Goal: Browse casually

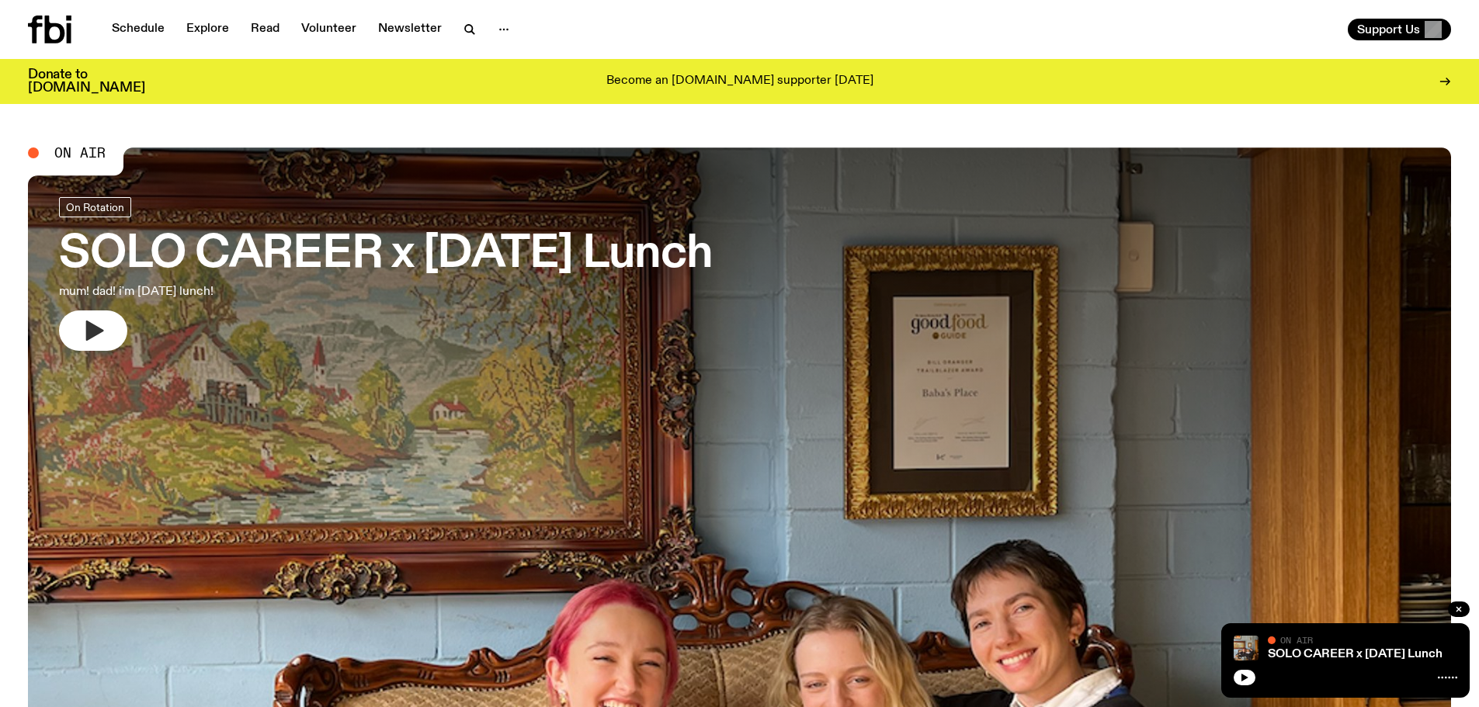
click at [90, 332] on icon "button" at bounding box center [95, 331] width 18 height 20
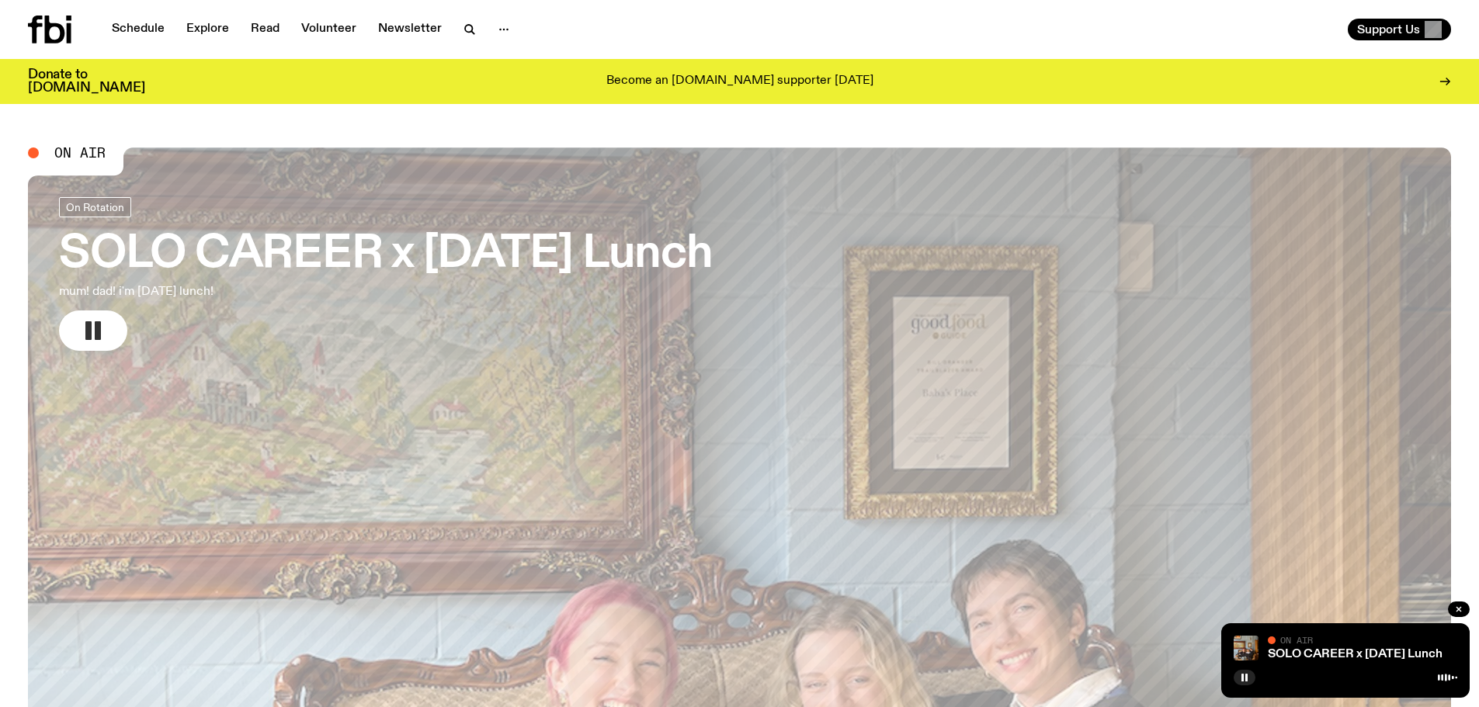
click at [97, 325] on rect "button" at bounding box center [98, 330] width 6 height 19
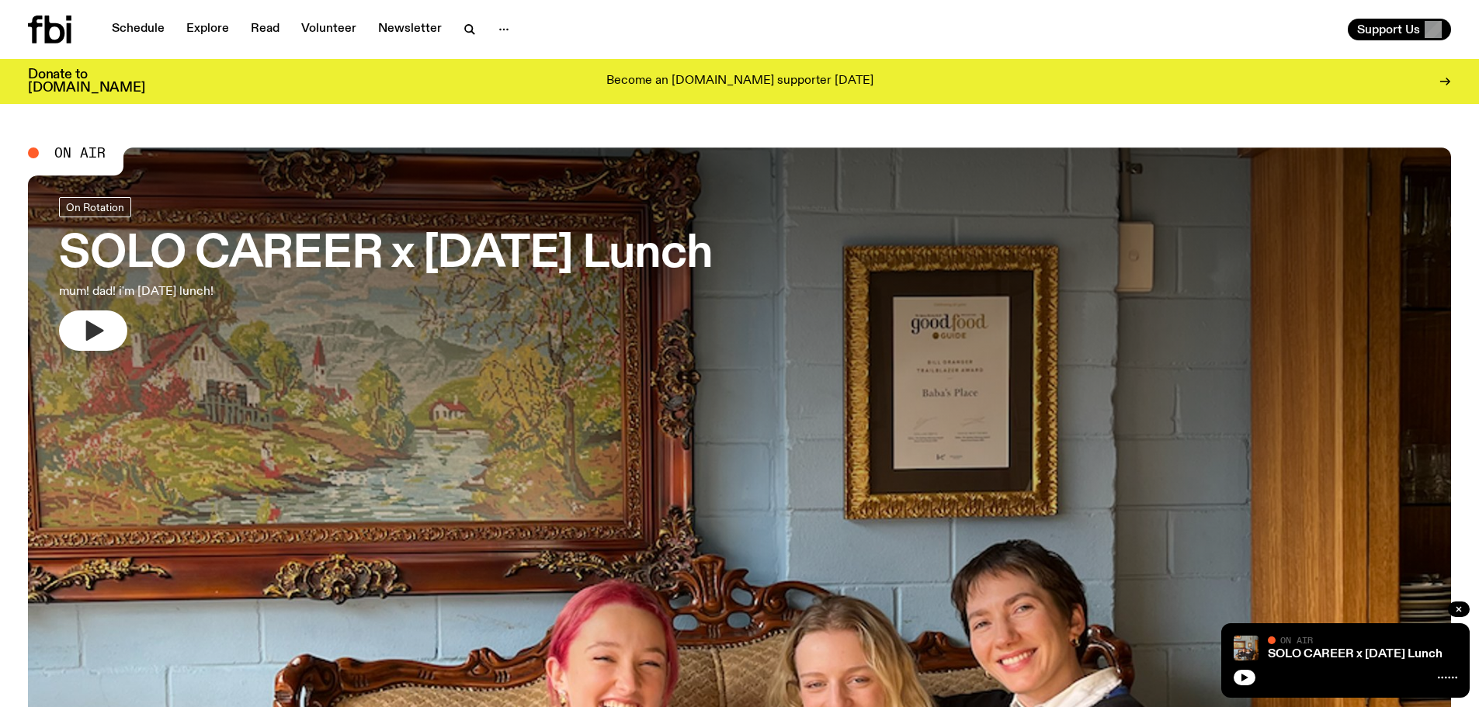
click at [87, 329] on icon "button" at bounding box center [95, 331] width 18 height 20
click at [95, 335] on icon "button" at bounding box center [95, 331] width 18 height 20
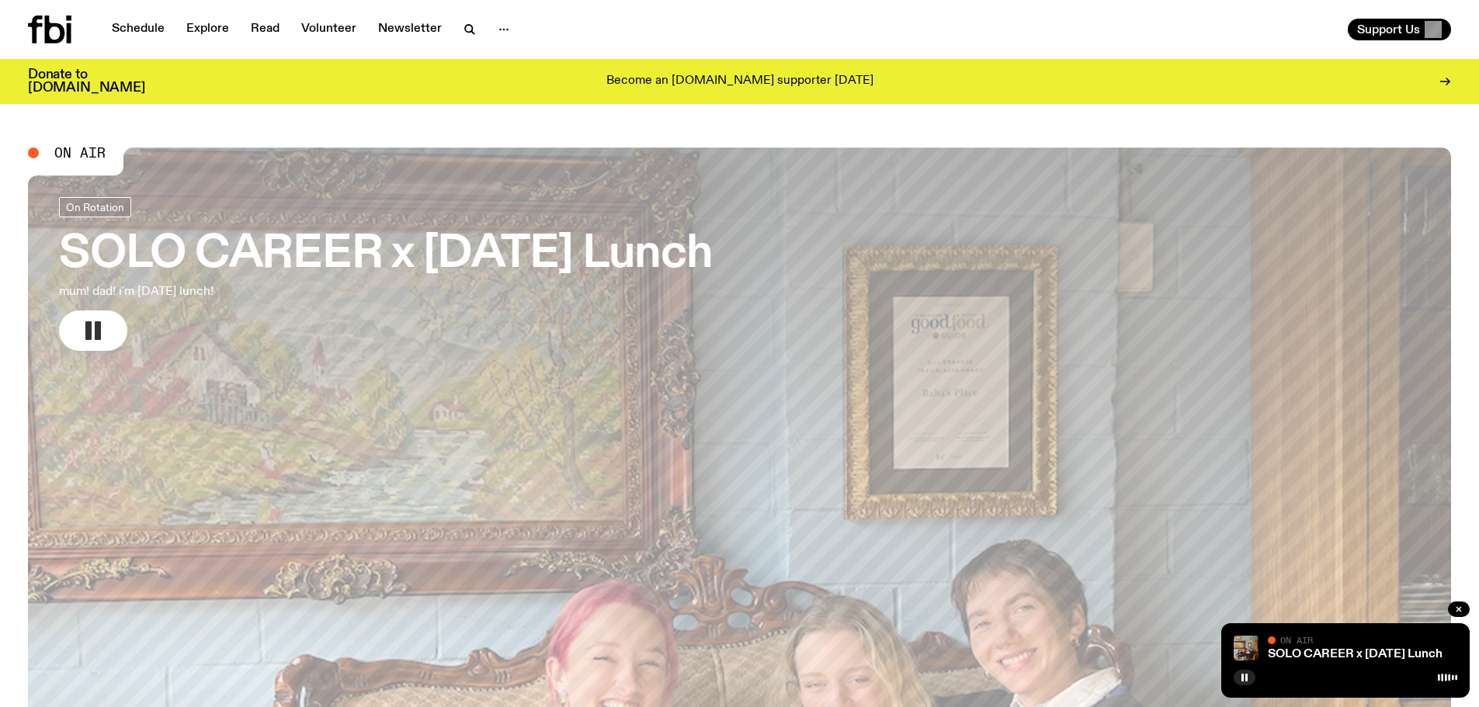
click at [89, 335] on rect "button" at bounding box center [88, 330] width 6 height 19
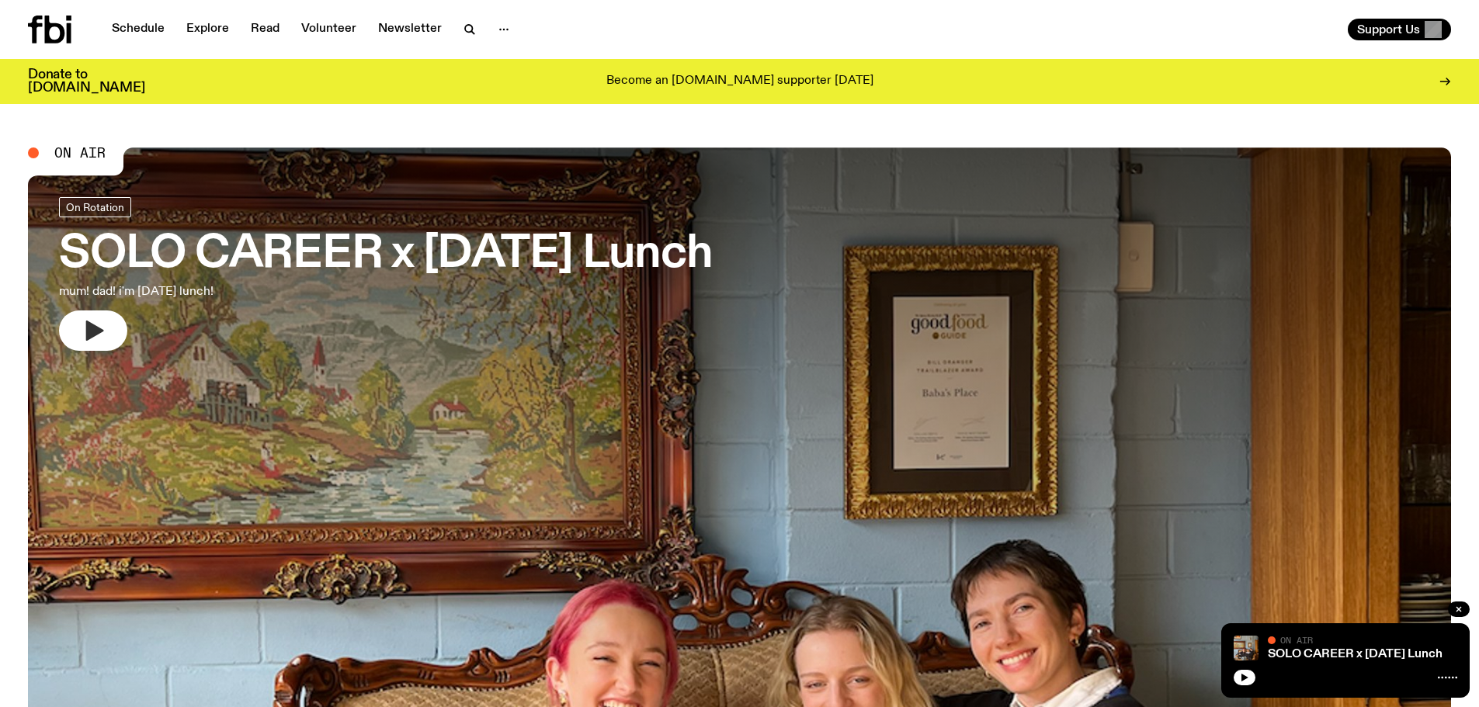
click at [75, 332] on button "button" at bounding box center [93, 331] width 68 height 40
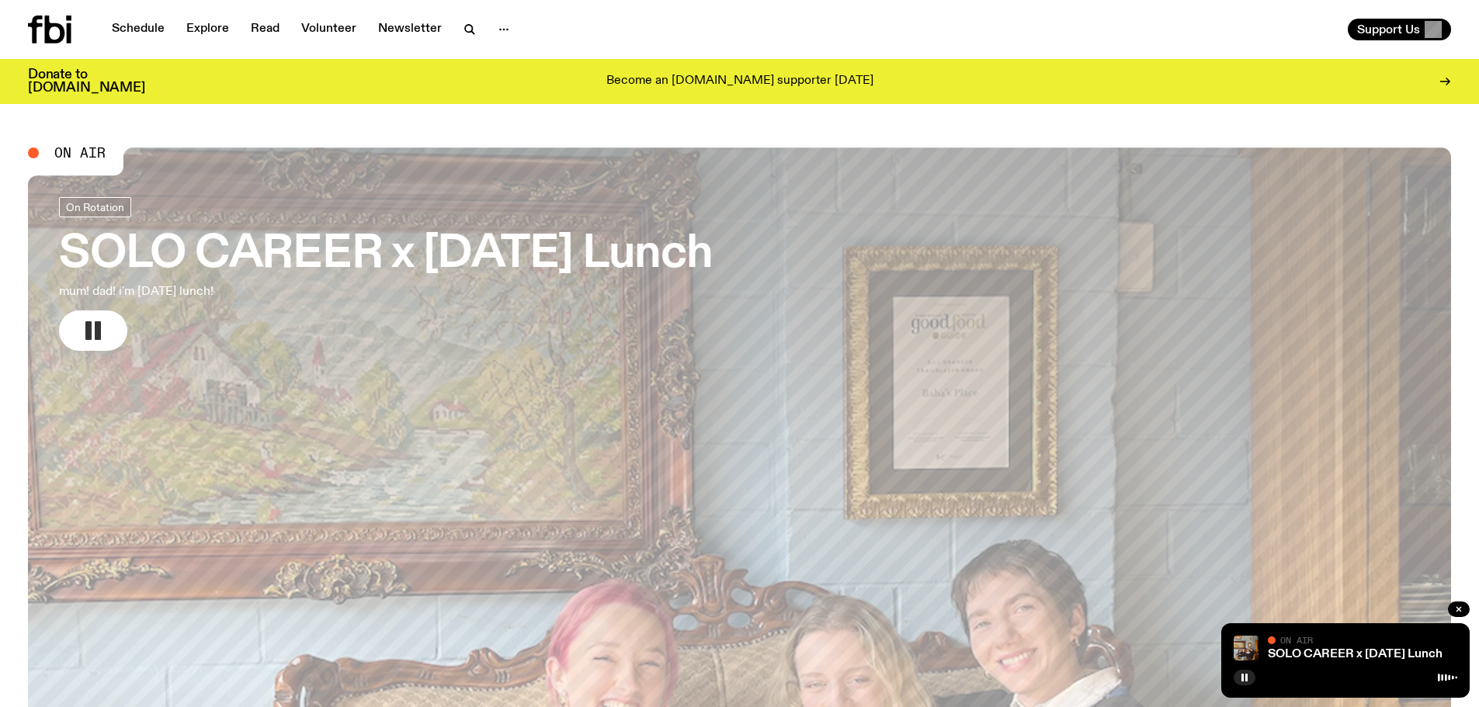
click at [95, 329] on rect "button" at bounding box center [98, 330] width 6 height 19
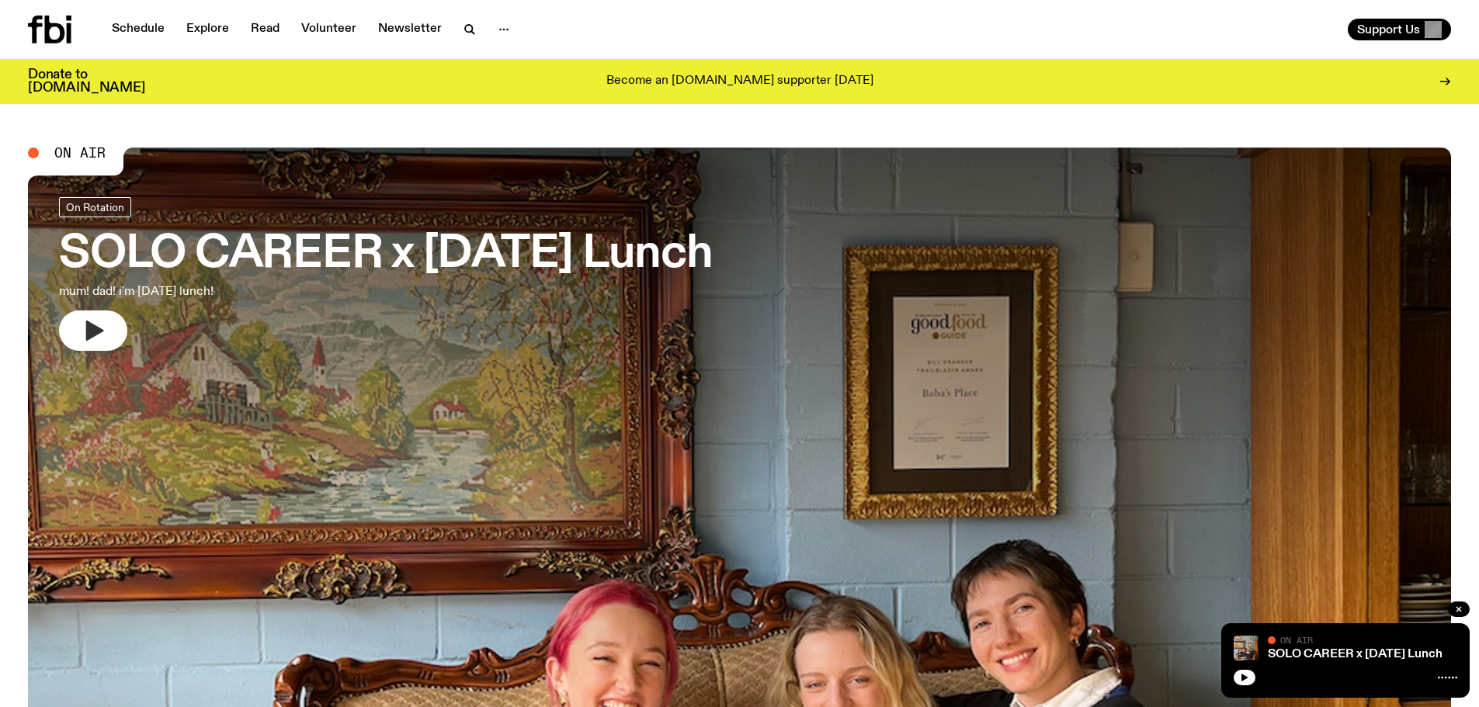
click at [97, 331] on icon "button" at bounding box center [95, 331] width 18 height 20
